Goal: Task Accomplishment & Management: Manage account settings

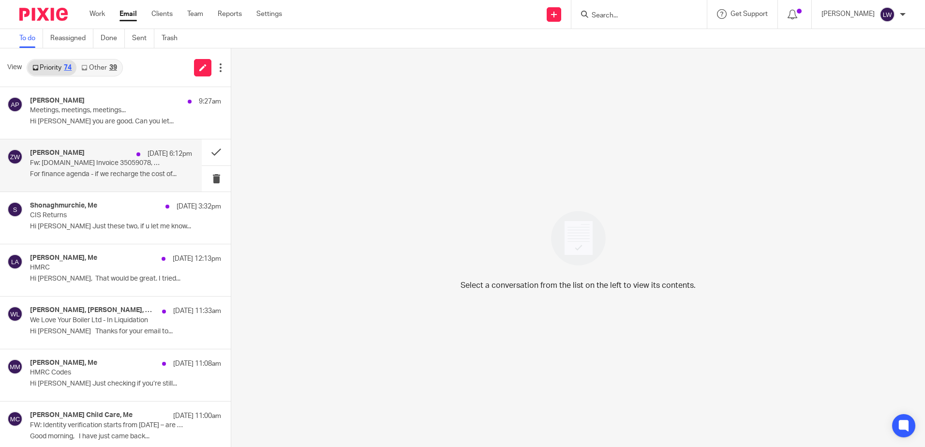
click at [104, 165] on p "Fw: salesforce.com Invoice 35059078, Homes for Good (Scotland) CIC." at bounding box center [95, 163] width 130 height 8
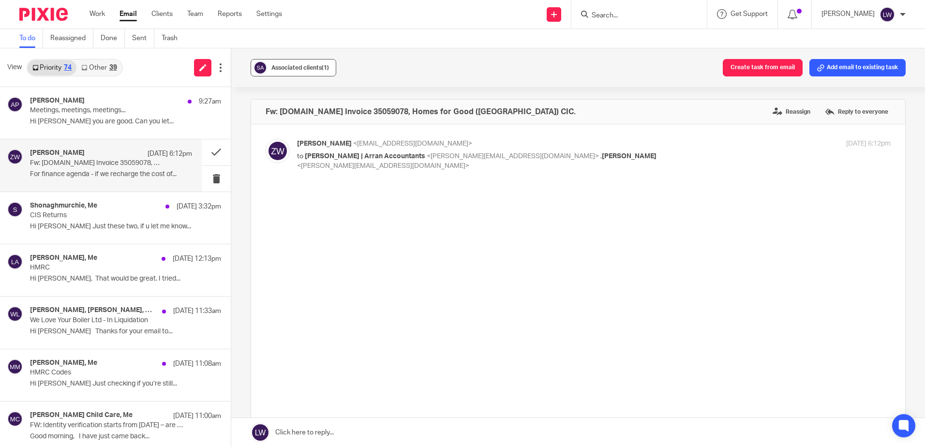
click at [282, 67] on span "Associated clients (1)" at bounding box center [300, 68] width 58 height 6
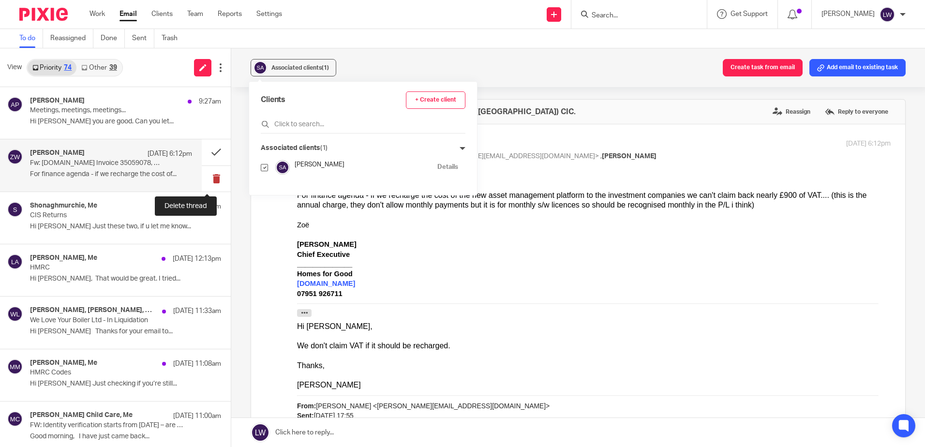
click at [205, 179] on button at bounding box center [216, 179] width 29 height 26
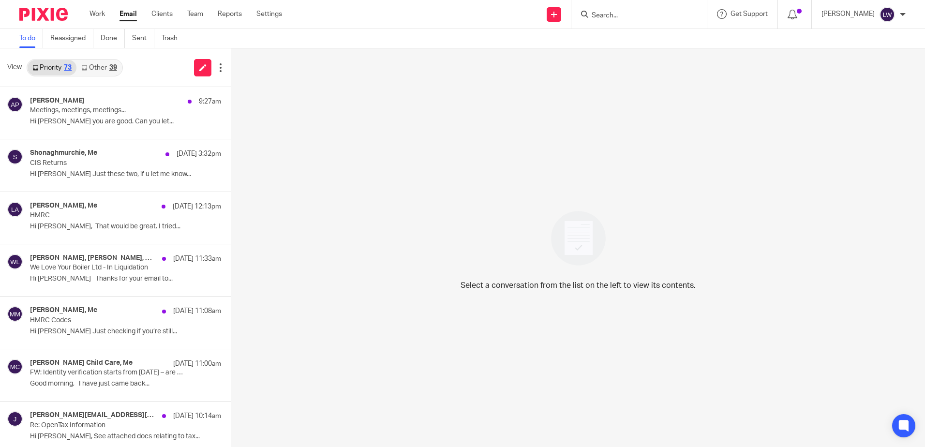
click at [129, 10] on link "Email" at bounding box center [128, 14] width 17 height 10
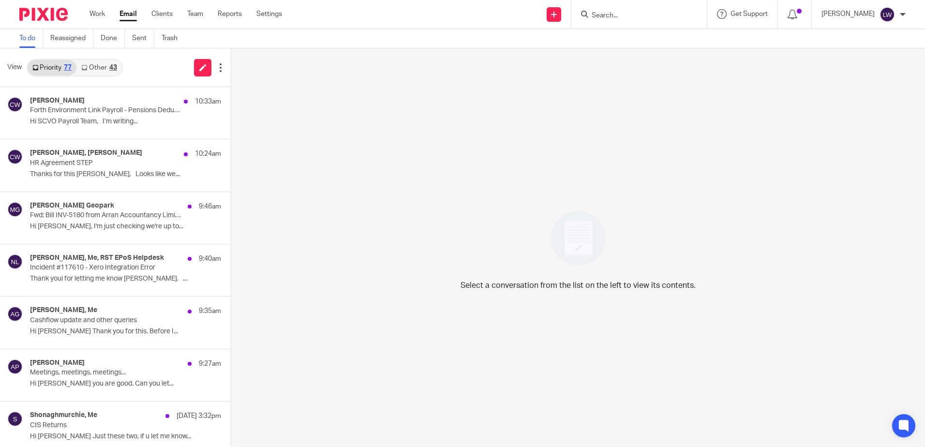
click at [100, 67] on link "Other 43" at bounding box center [98, 67] width 45 height 15
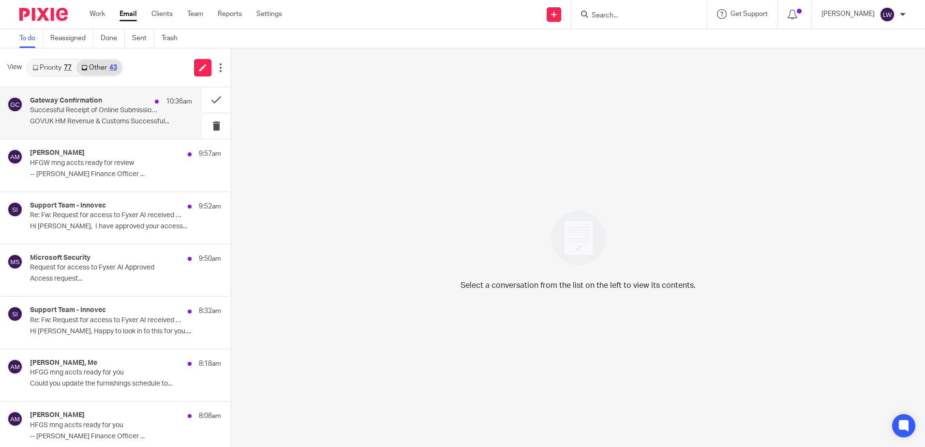
click at [100, 109] on p "Successful Receipt of Online Submission for Reference 120/TB50715" at bounding box center [95, 110] width 130 height 8
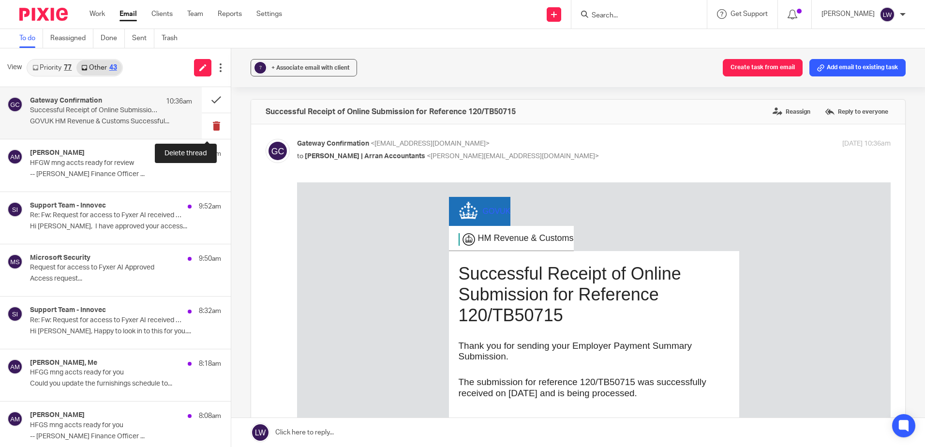
click at [209, 129] on button at bounding box center [216, 126] width 29 height 26
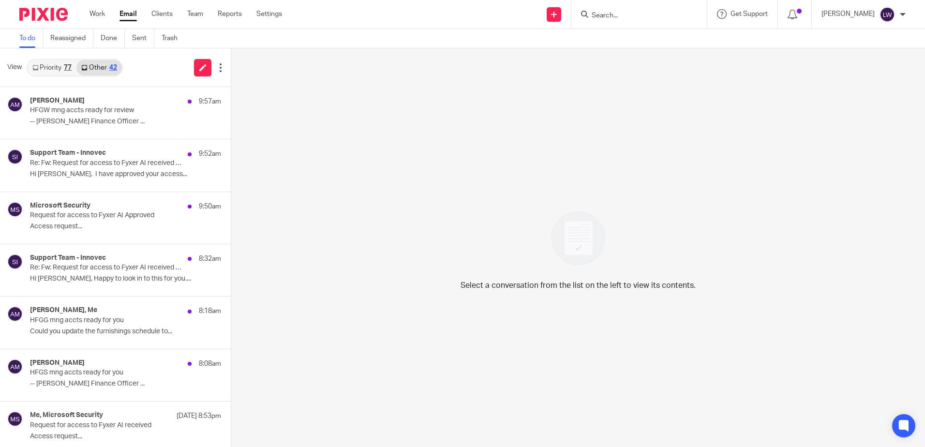
click at [125, 14] on link "Email" at bounding box center [128, 14] width 17 height 10
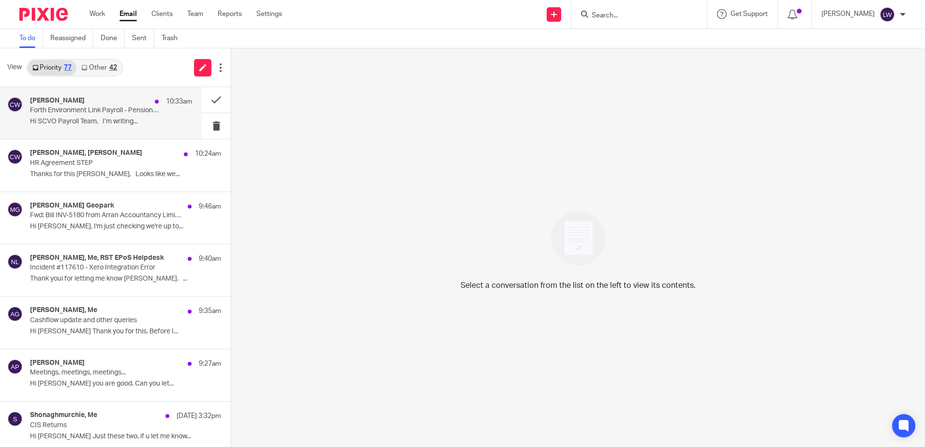
click at [76, 107] on p "Forth Environment Link Payroll - Pensions Deductions" at bounding box center [95, 110] width 130 height 8
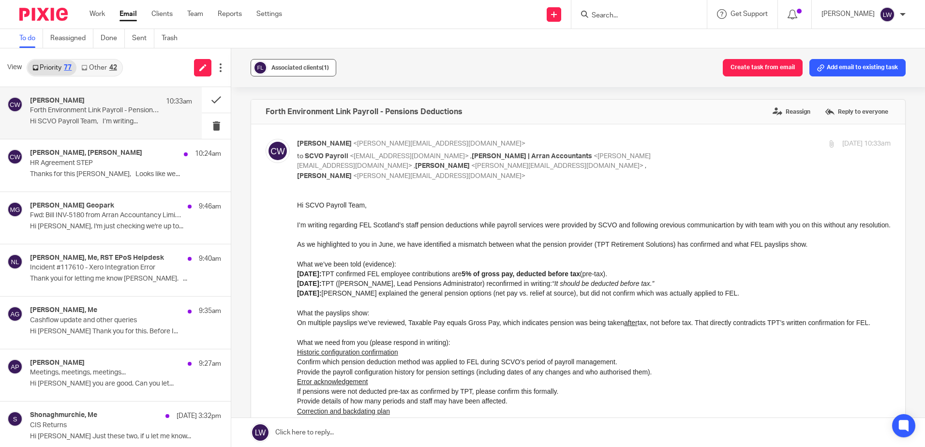
click at [301, 67] on span "Associated clients (1)" at bounding box center [300, 68] width 58 height 6
click at [382, 64] on div "Associated clients (1) Create task from email Add email to existing task" at bounding box center [578, 67] width 694 height 39
click at [208, 99] on button at bounding box center [216, 100] width 29 height 26
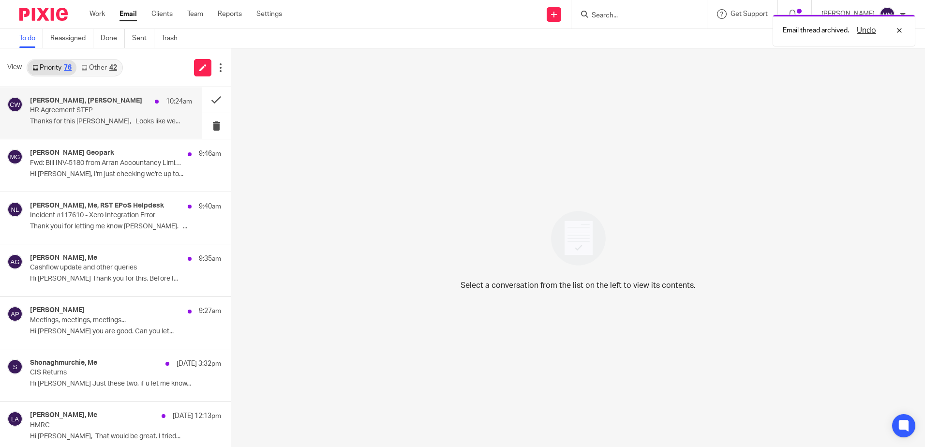
click at [60, 112] on p "HR Agreement STEP" at bounding box center [95, 110] width 130 height 8
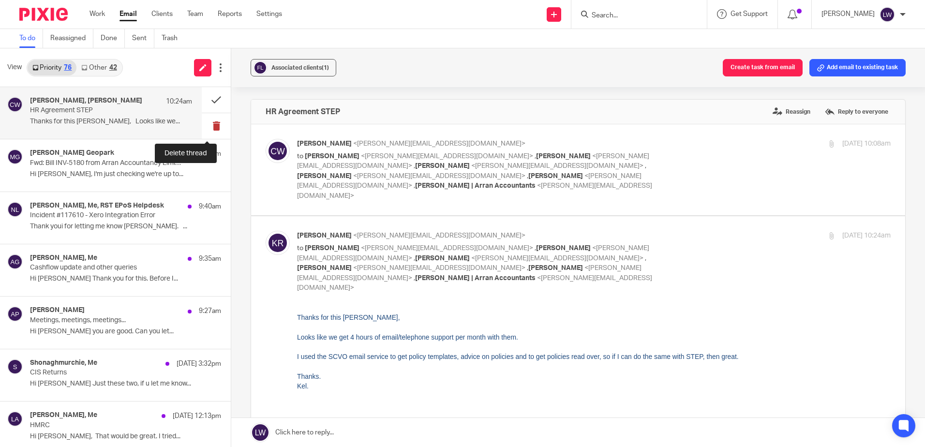
click at [206, 125] on button at bounding box center [216, 126] width 29 height 26
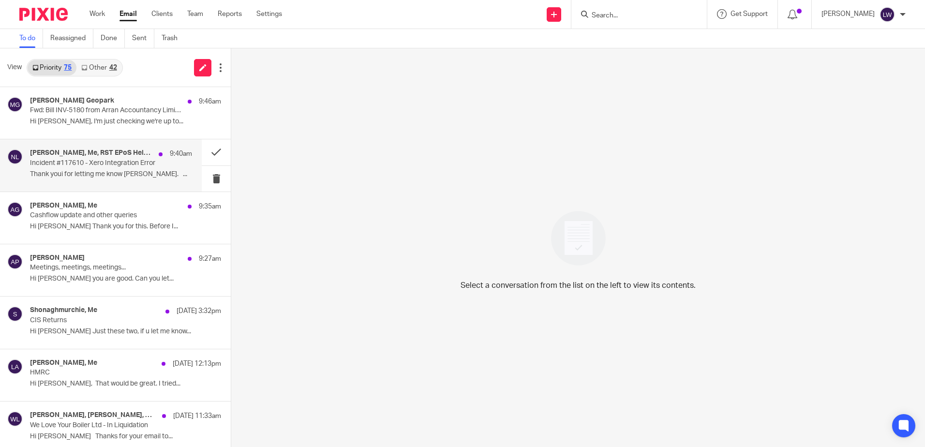
click at [83, 167] on div "Yvonne Boyd, Me, RST EPoS Helpdesk 9:40am Incident #117610 - Xero Integration E…" at bounding box center [111, 165] width 162 height 32
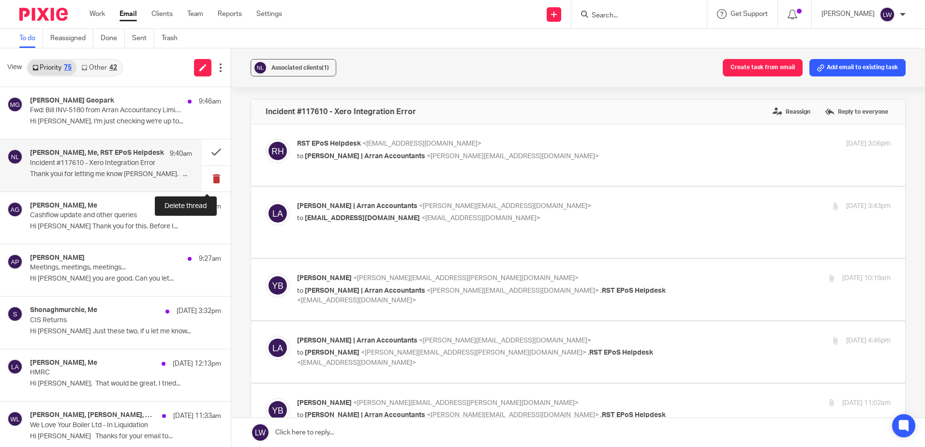
click at [207, 181] on button at bounding box center [216, 179] width 29 height 26
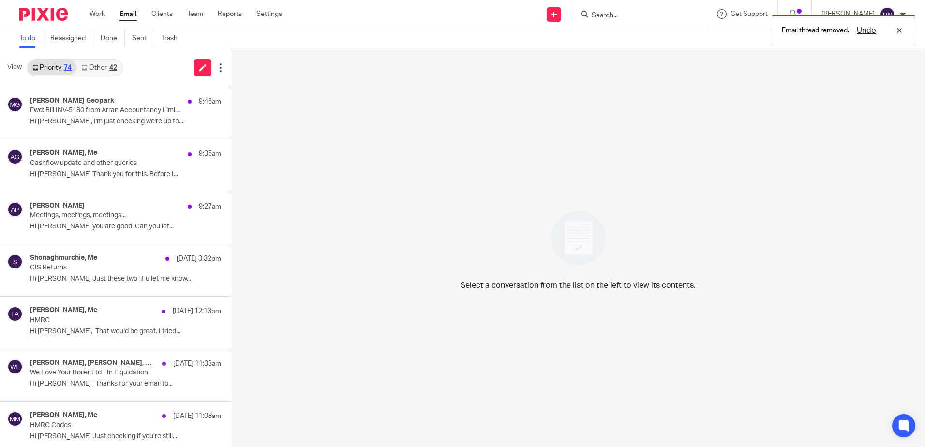
click at [94, 69] on link "Other 42" at bounding box center [98, 67] width 45 height 15
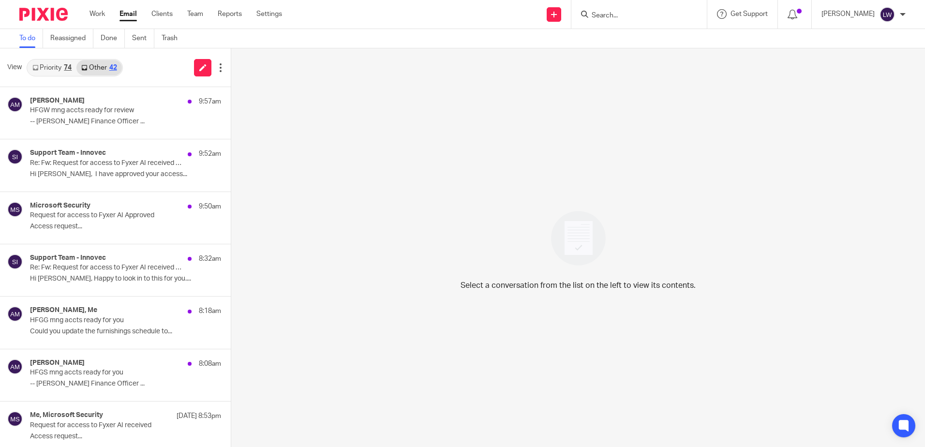
click at [617, 13] on input "Search" at bounding box center [634, 16] width 87 height 9
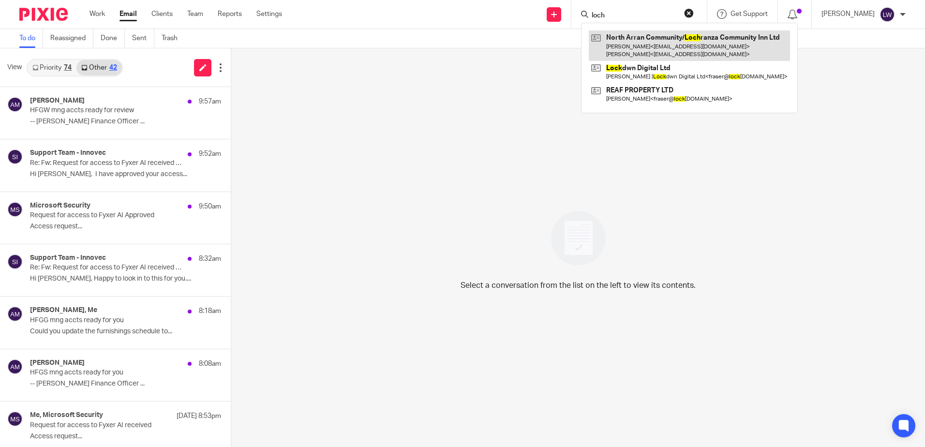
type input "loch"
click at [657, 45] on link at bounding box center [689, 45] width 201 height 30
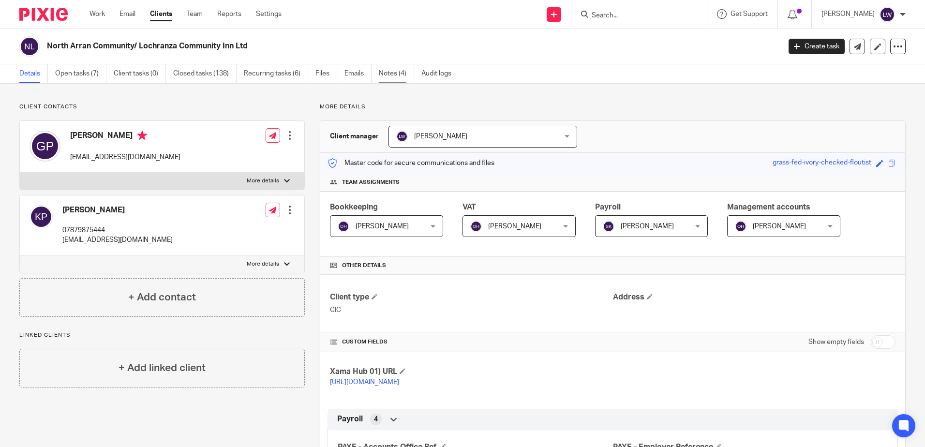
click at [394, 72] on link "Notes (4)" at bounding box center [396, 73] width 35 height 19
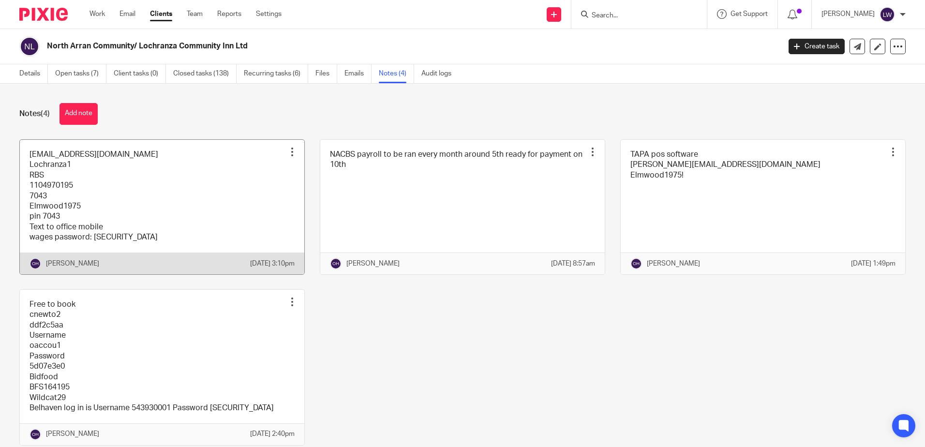
click at [131, 192] on link at bounding box center [162, 207] width 285 height 135
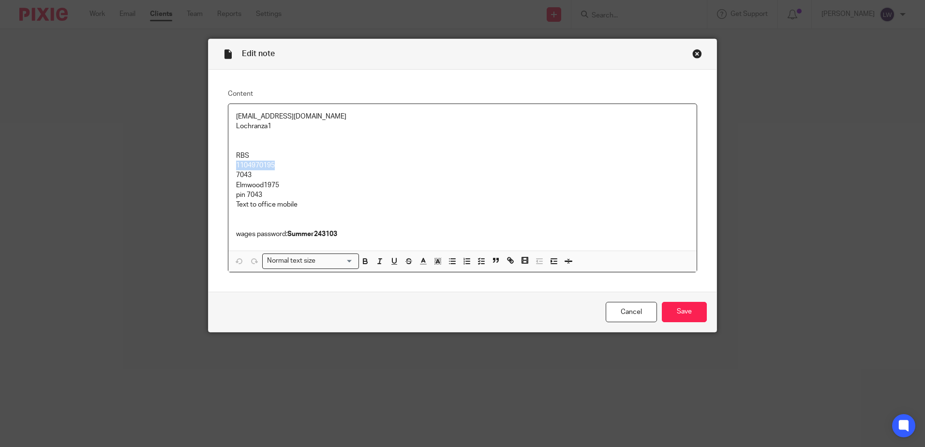
drag, startPoint x: 280, startPoint y: 166, endPoint x: 227, endPoint y: 167, distance: 52.8
click at [228, 167] on div "[EMAIL_ADDRESS][DOMAIN_NAME] Lochranza1 RBS 1104970195 7043 Elmwood1975 pin 704…" at bounding box center [462, 177] width 468 height 147
copy p "1104970195"
click at [274, 155] on p "RBS" at bounding box center [462, 156] width 453 height 10
click at [665, 307] on input "Save" at bounding box center [684, 312] width 45 height 21
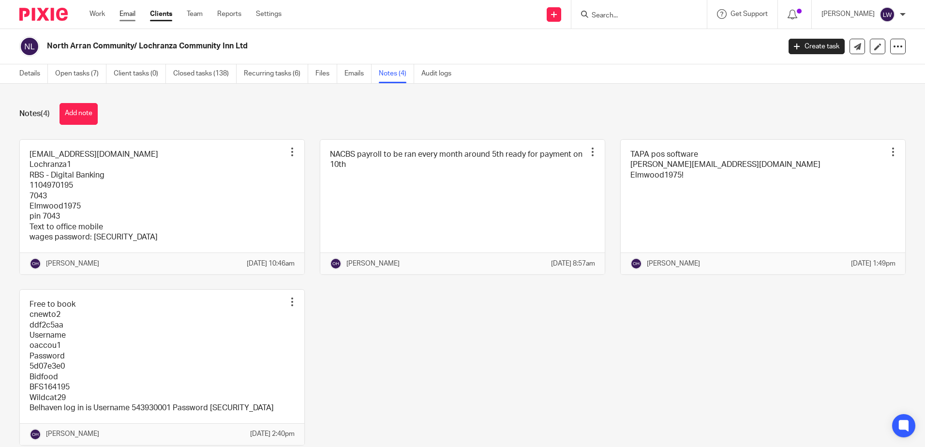
click at [126, 13] on link "Email" at bounding box center [128, 14] width 16 height 10
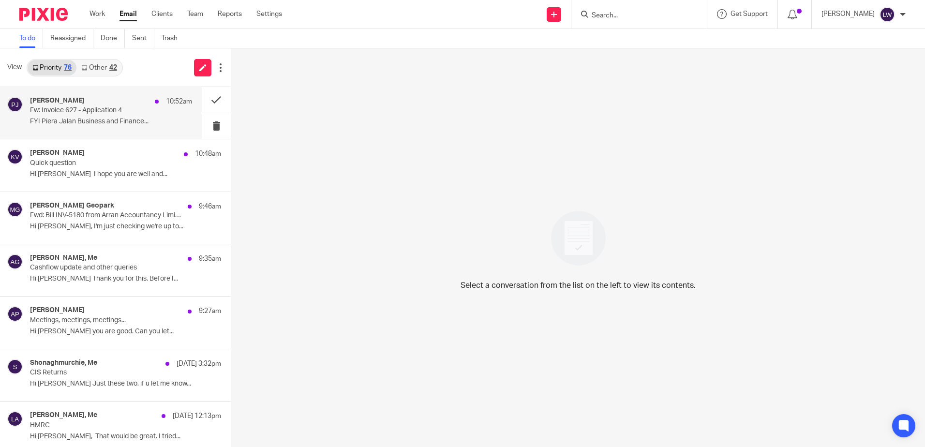
click at [118, 114] on p "Fw: Invoice 627 - Application 4" at bounding box center [95, 110] width 130 height 8
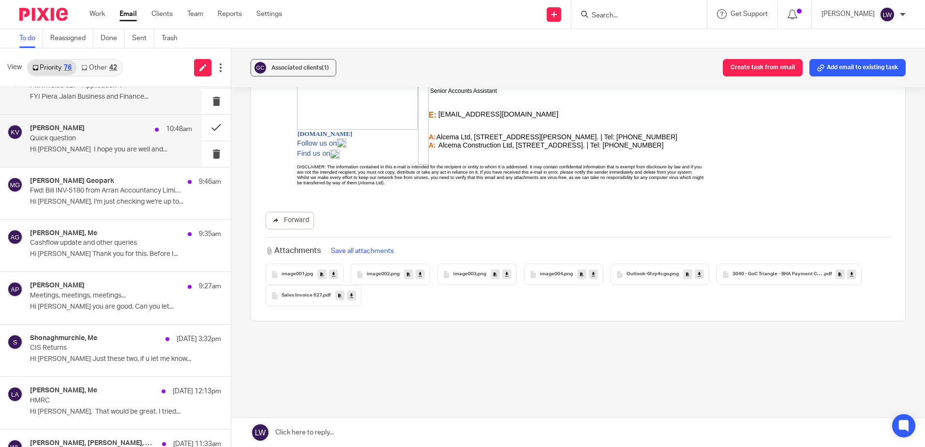
scroll to position [48, 0]
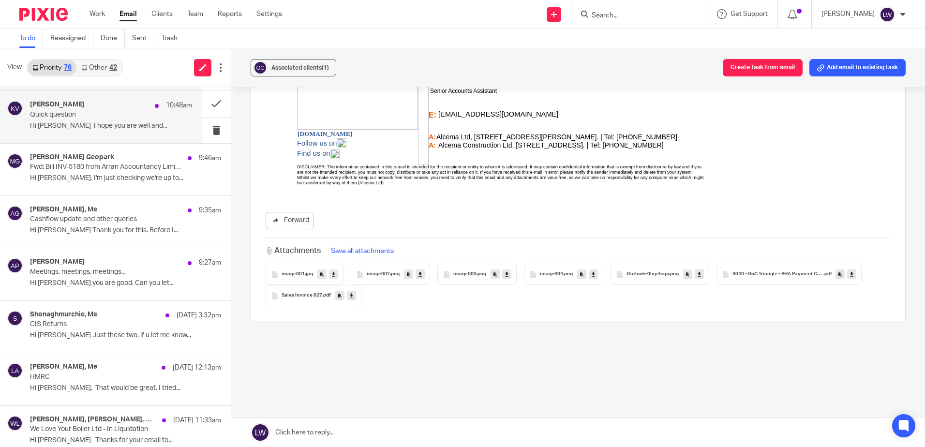
click at [63, 116] on p "Quick question" at bounding box center [95, 115] width 130 height 8
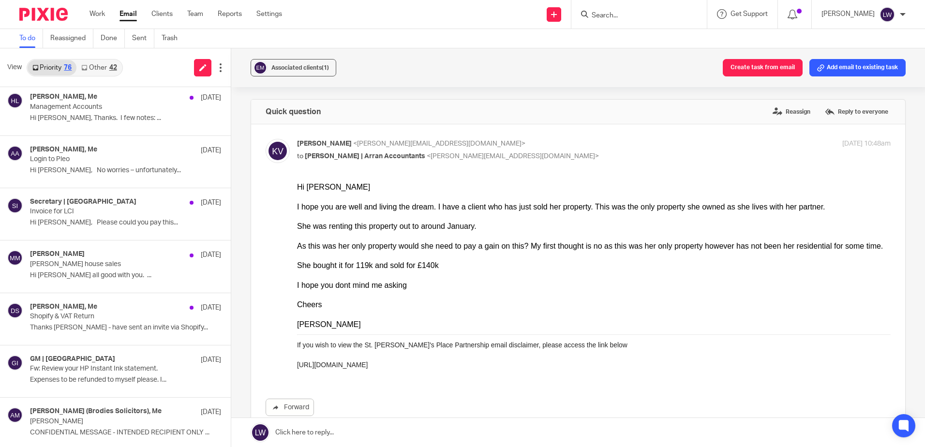
scroll to position [1244, 0]
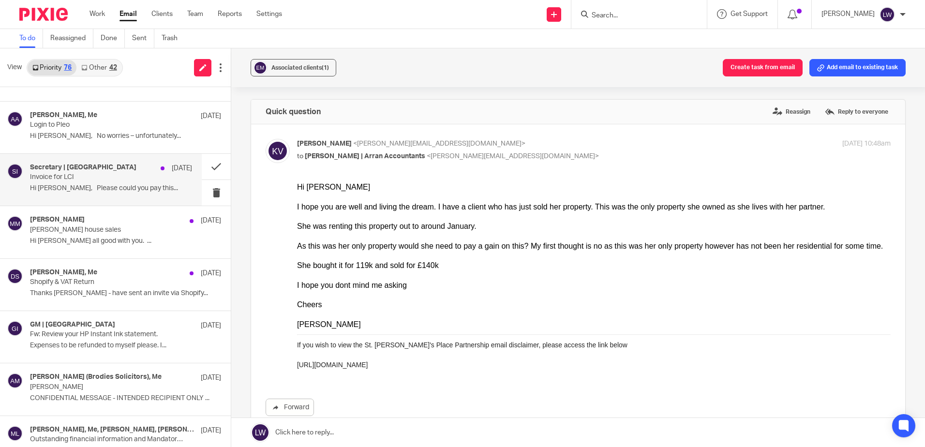
click at [91, 182] on div "Secretary | Lochranza Country Inn 11 Sep Invoice for LCI Hi Lorna, Please could…" at bounding box center [111, 180] width 162 height 32
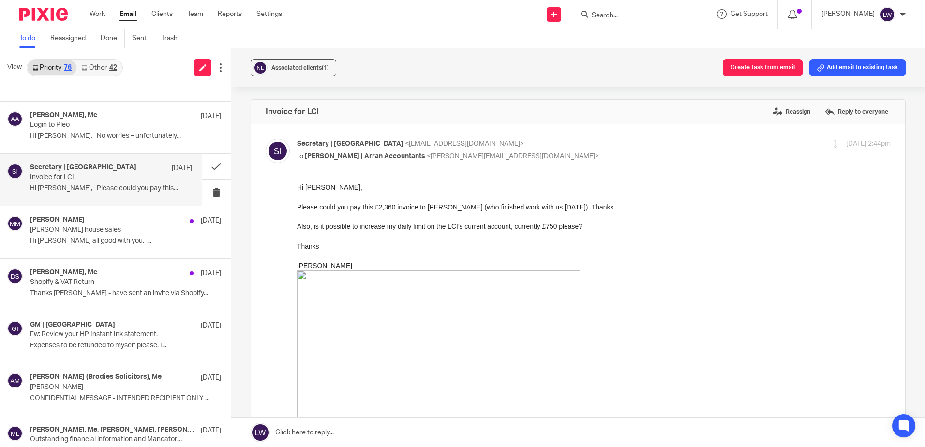
scroll to position [0, 0]
click at [106, 347] on p "Expenses to be refunded to myself please. I..." at bounding box center [111, 346] width 162 height 8
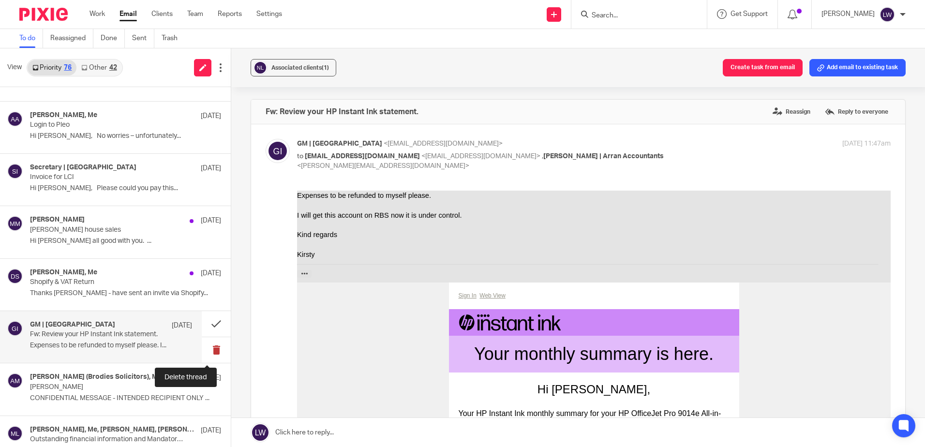
click at [206, 350] on button at bounding box center [216, 350] width 29 height 26
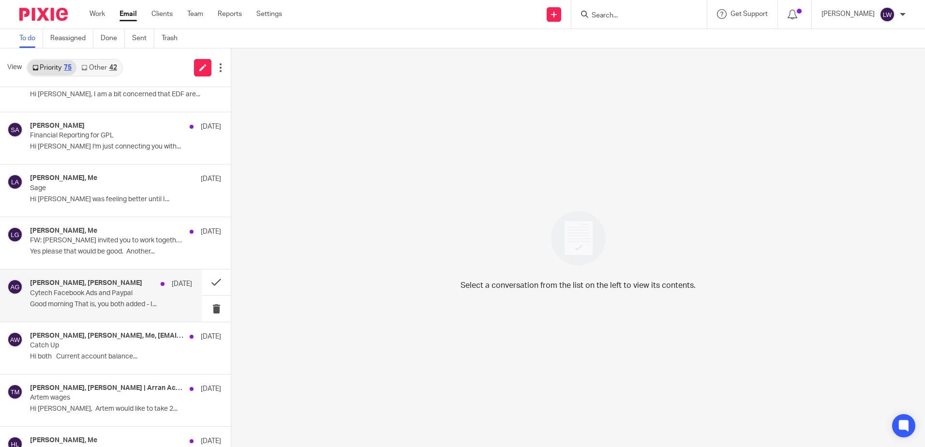
scroll to position [857, 0]
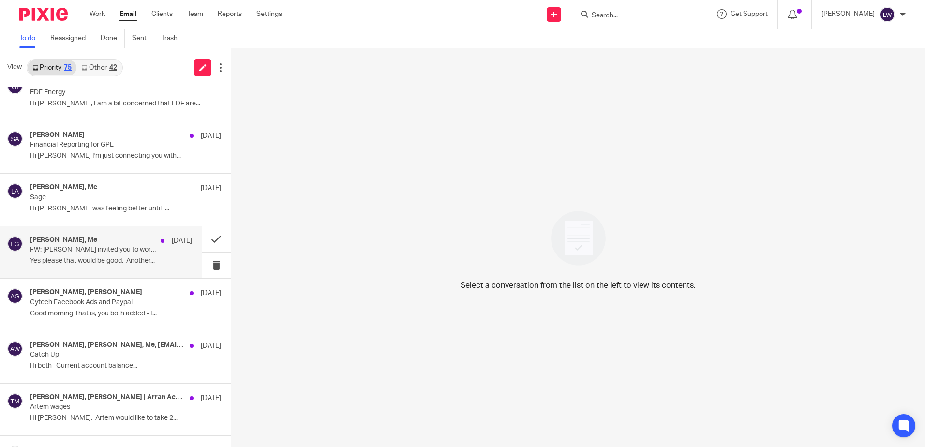
click at [63, 249] on p "FW: Olivia Holmes invited you to work together in OpenTax" at bounding box center [95, 250] width 130 height 8
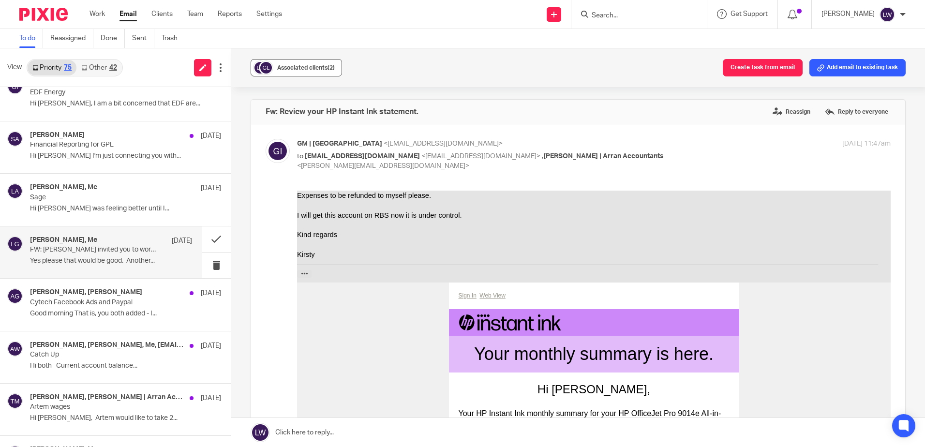
click at [281, 61] on button "Associated clients (2)" at bounding box center [296, 67] width 91 height 17
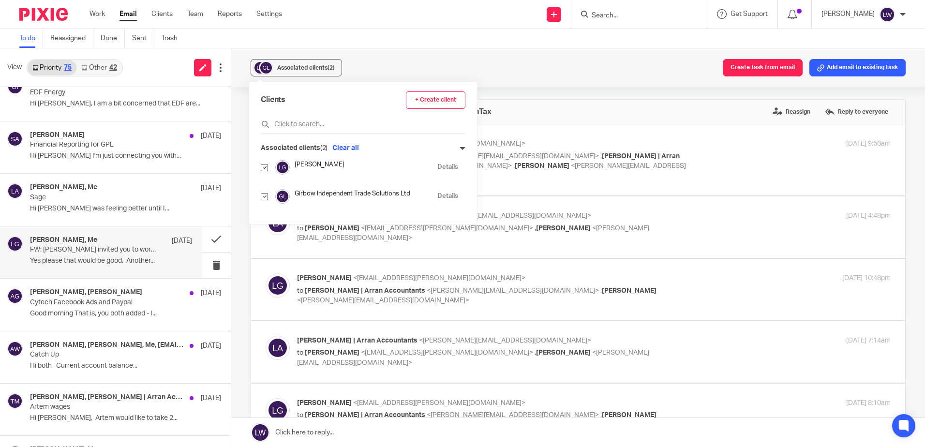
scroll to position [0, 0]
click at [267, 168] on input "checkbox" at bounding box center [264, 167] width 7 height 7
checkbox input "false"
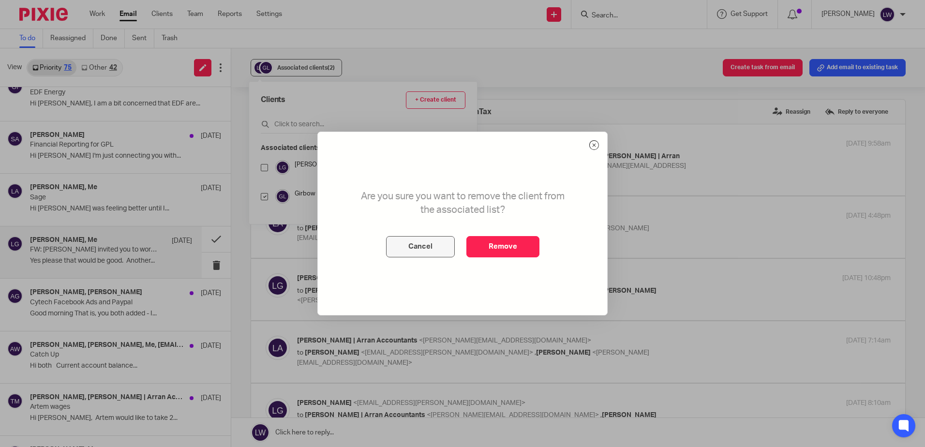
click at [419, 246] on button "Cancel" at bounding box center [420, 246] width 69 height 21
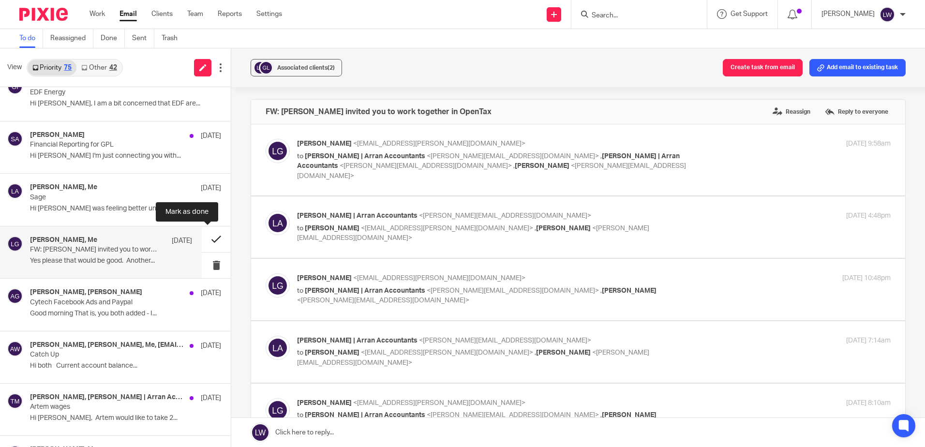
click at [208, 238] on button at bounding box center [216, 239] width 29 height 26
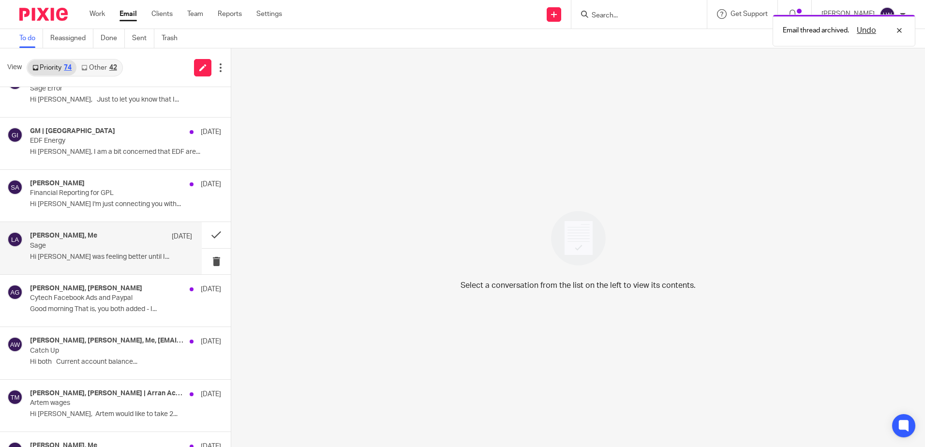
scroll to position [760, 0]
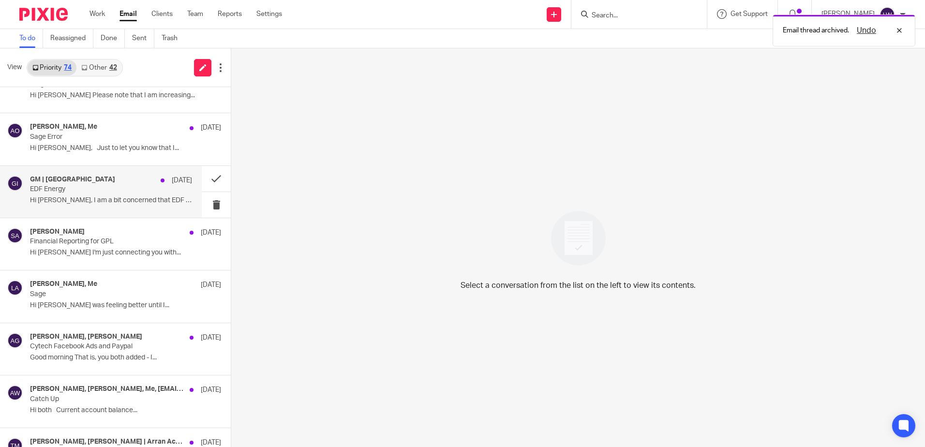
click at [78, 186] on p "EDF Energy" at bounding box center [95, 189] width 130 height 8
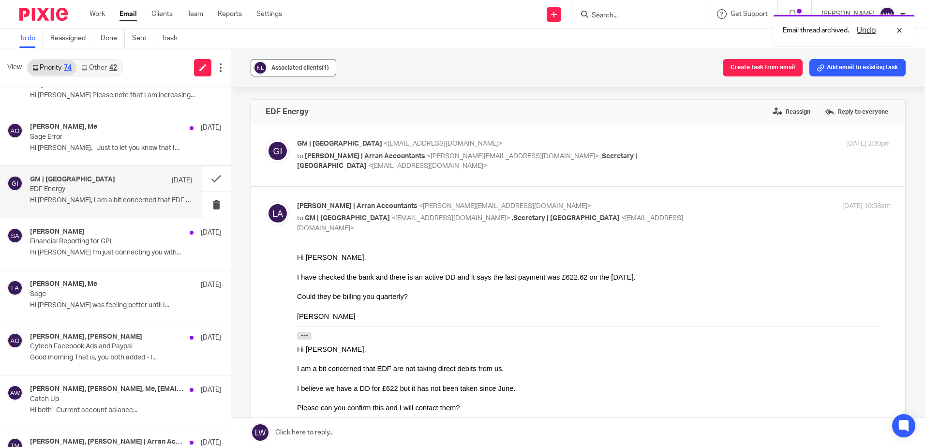
scroll to position [0, 0]
click at [297, 71] on div "Associated clients (1)" at bounding box center [300, 68] width 58 height 10
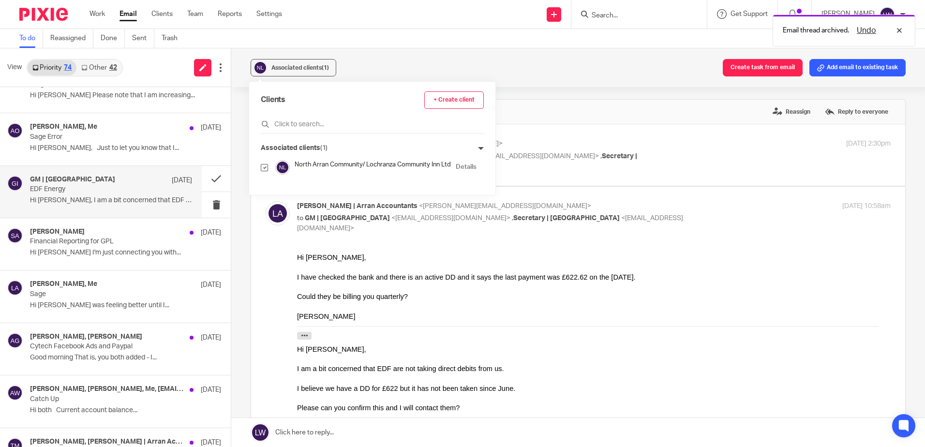
click at [390, 61] on div "Associated clients (1) Create task from email Add email to existing task" at bounding box center [578, 67] width 694 height 39
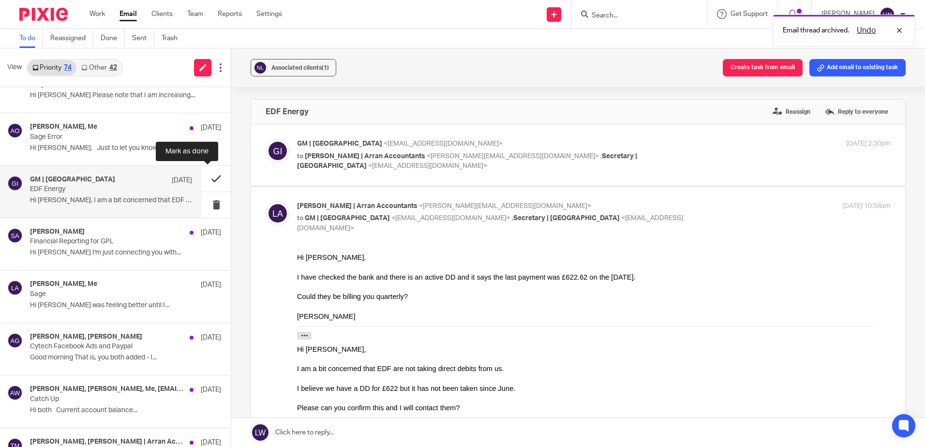
click at [208, 179] on button at bounding box center [216, 179] width 29 height 26
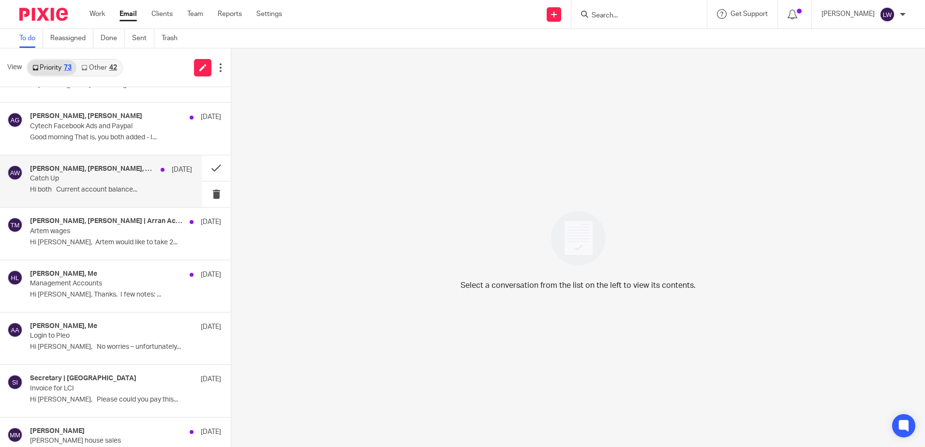
scroll to position [954, 0]
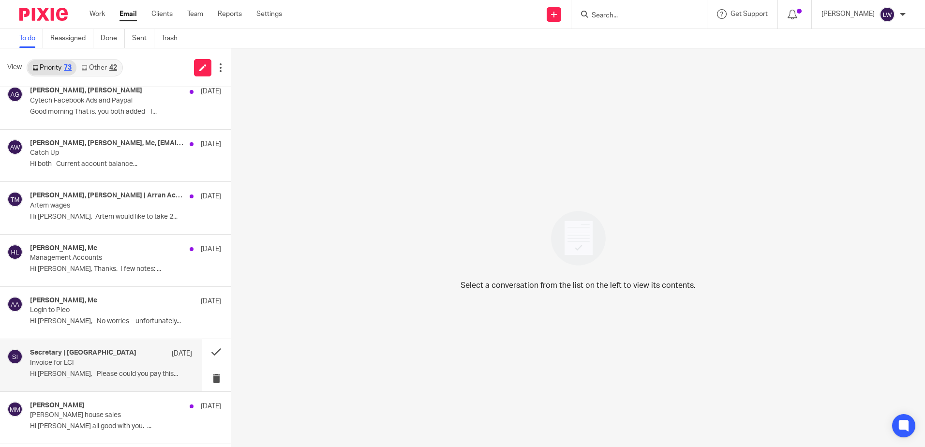
click at [90, 361] on p "Invoice for LCI" at bounding box center [95, 363] width 130 height 8
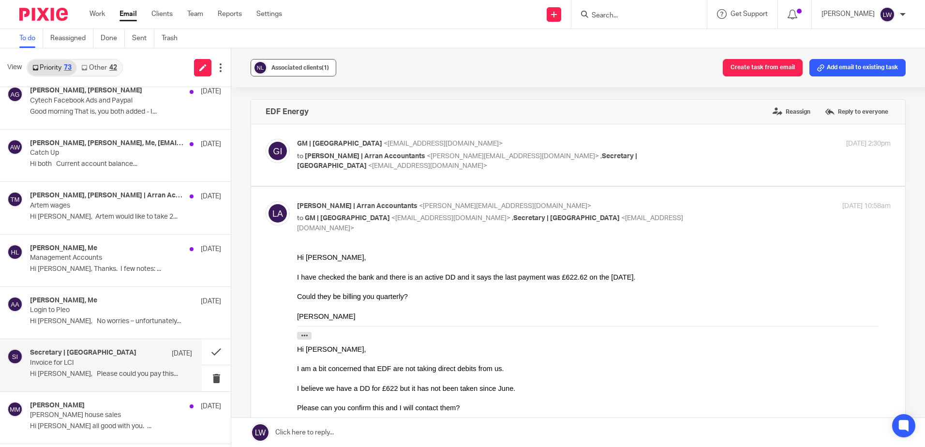
click at [304, 66] on span "Associated clients (1)" at bounding box center [300, 68] width 58 height 6
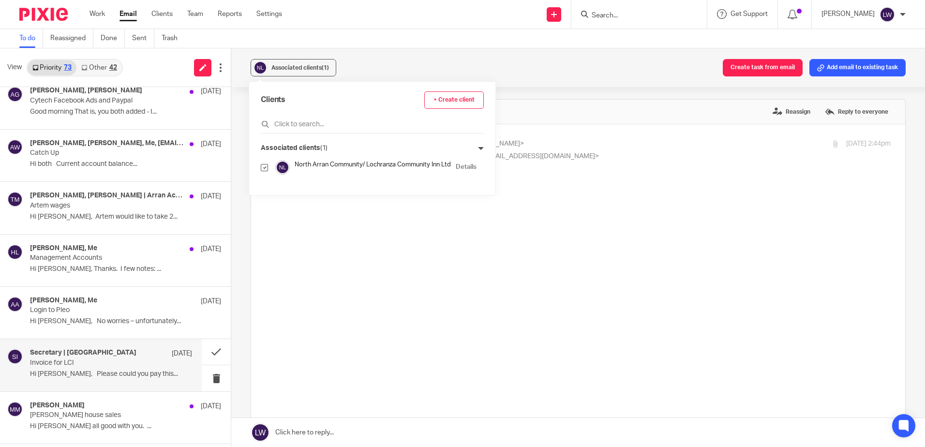
click at [389, 62] on div "Associated clients (1) Create task from email Add email to existing task" at bounding box center [578, 67] width 694 height 39
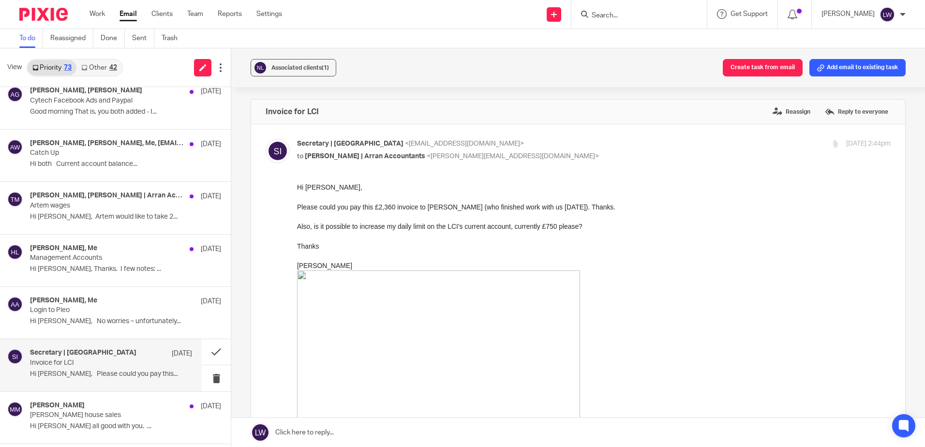
scroll to position [0, 0]
click at [209, 349] on button at bounding box center [216, 352] width 29 height 26
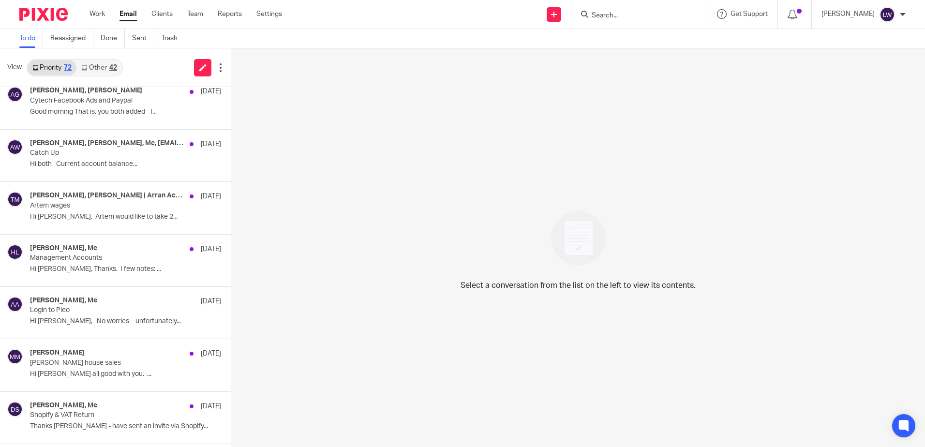
click at [635, 18] on input "Search" at bounding box center [634, 16] width 87 height 9
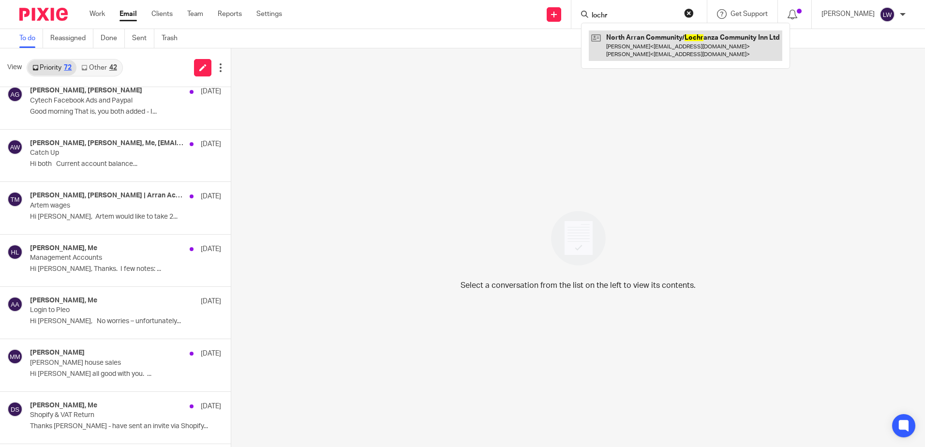
type input "lochr"
click at [677, 49] on link at bounding box center [686, 45] width 194 height 30
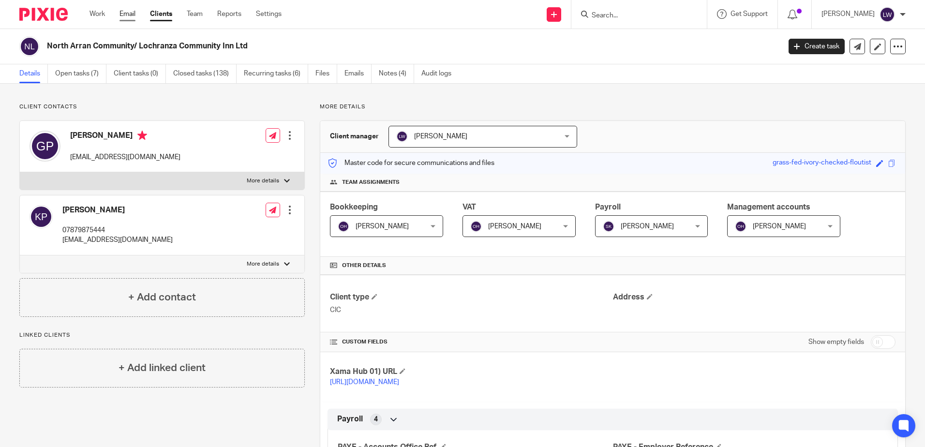
click at [128, 11] on link "Email" at bounding box center [128, 14] width 16 height 10
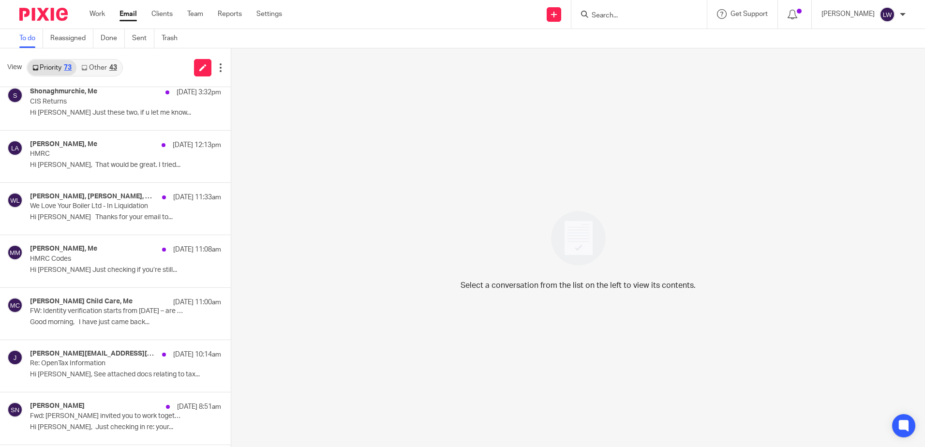
scroll to position [339, 0]
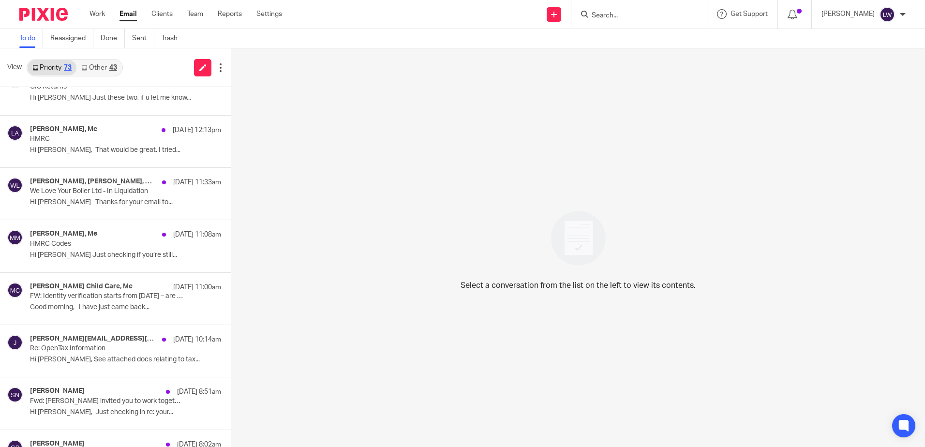
click at [103, 62] on link "Other 43" at bounding box center [98, 67] width 45 height 15
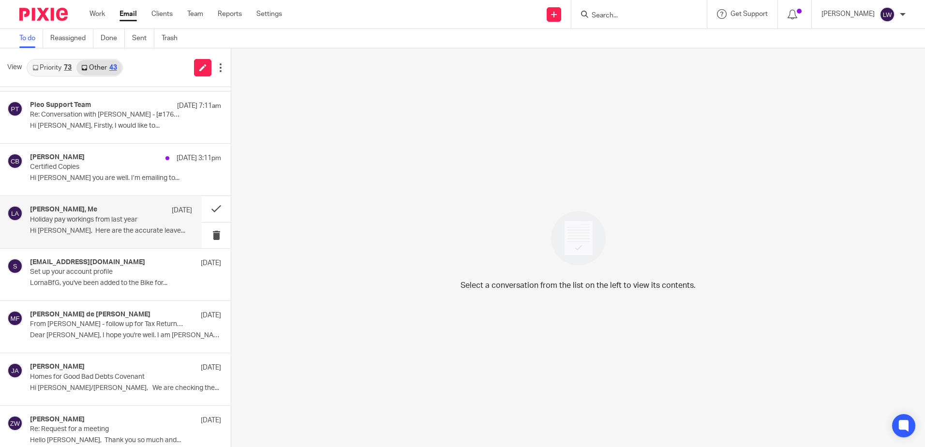
scroll to position [581, 0]
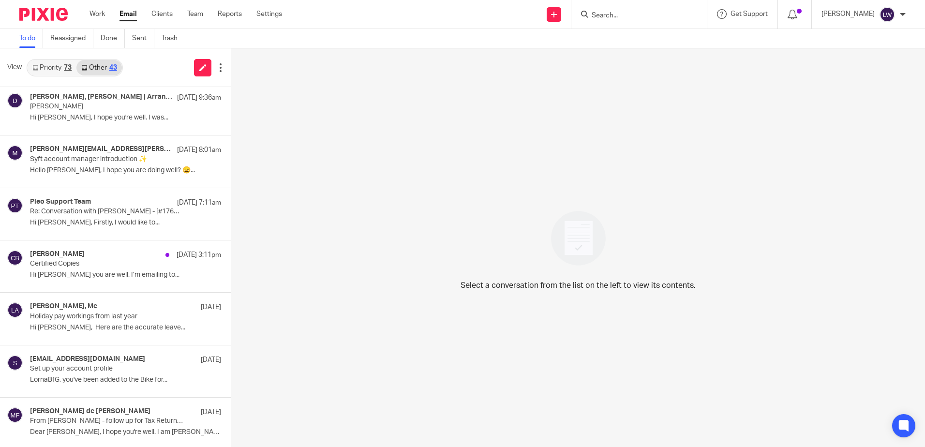
click at [131, 10] on link "Email" at bounding box center [128, 14] width 17 height 10
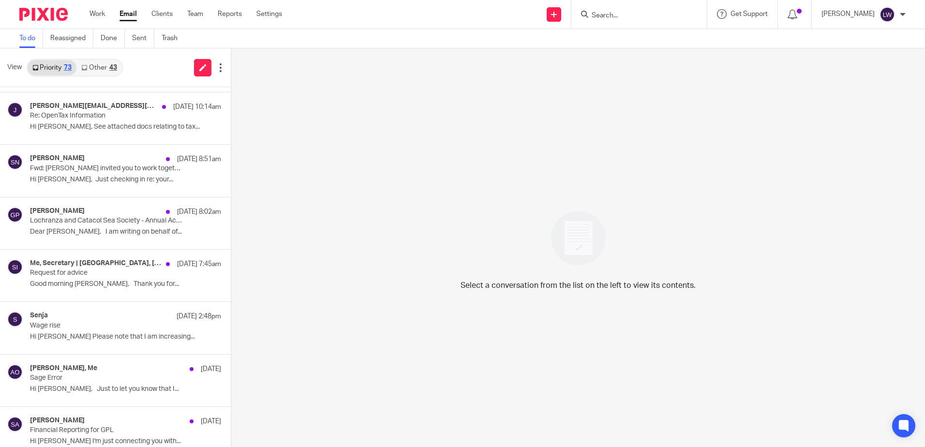
scroll to position [581, 0]
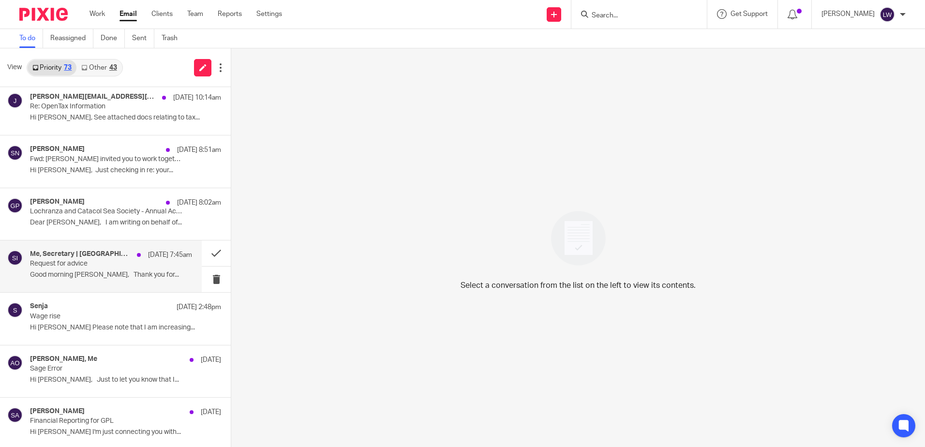
click at [75, 279] on p "Good morning [PERSON_NAME], Thank you for..." at bounding box center [111, 275] width 162 height 8
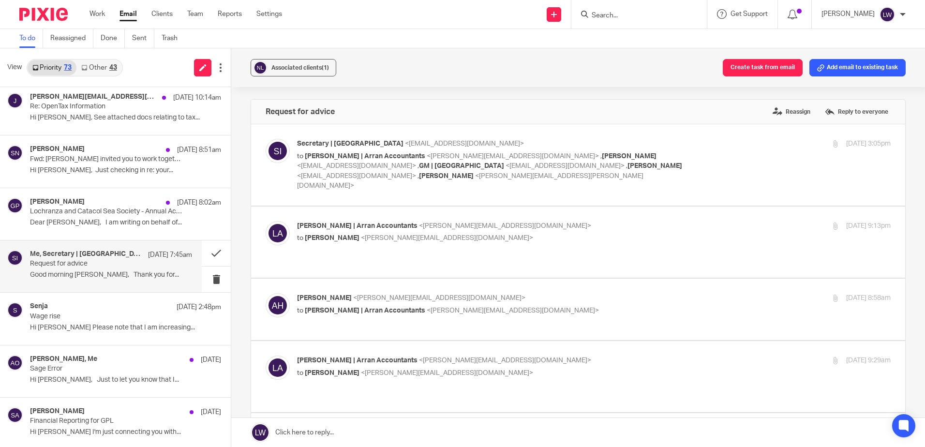
scroll to position [0, 0]
click at [208, 251] on button at bounding box center [216, 254] width 29 height 26
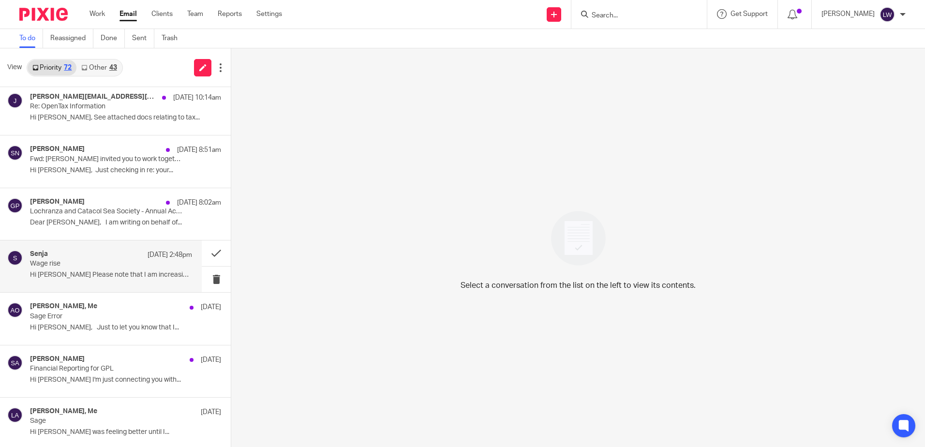
click at [74, 275] on p "Hi [PERSON_NAME] Please note that I am increasing..." at bounding box center [111, 275] width 162 height 8
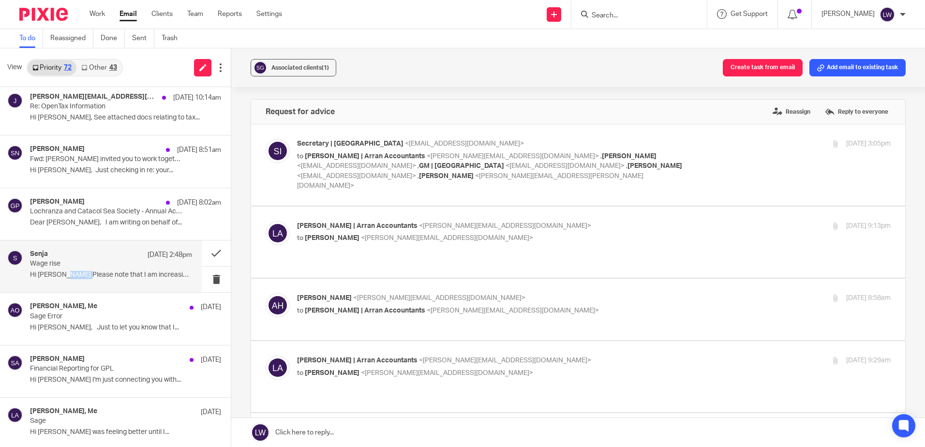
click at [74, 275] on p "Hi [PERSON_NAME] Please note that I am increasing..." at bounding box center [111, 275] width 162 height 8
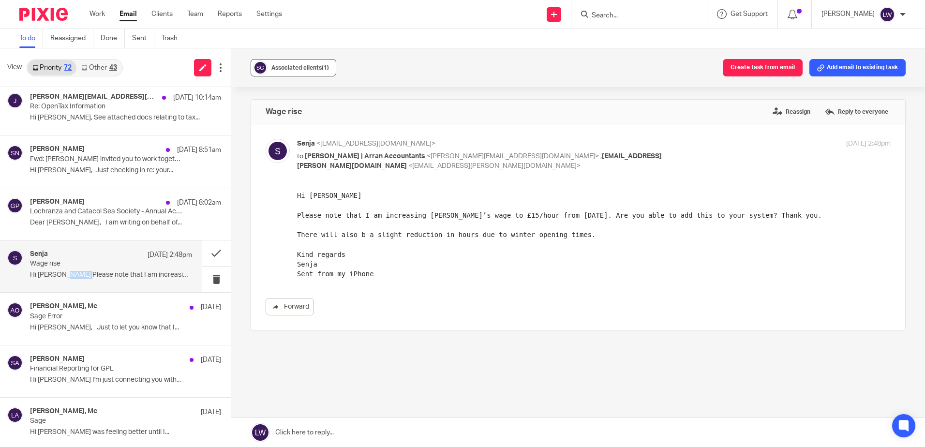
click at [281, 67] on span "Associated clients (1)" at bounding box center [300, 68] width 58 height 6
click at [403, 65] on div "Associated clients (1) Create task from email Add email to existing task" at bounding box center [578, 67] width 694 height 39
click at [206, 253] on button at bounding box center [216, 254] width 29 height 26
